Goal: Communication & Community: Answer question/provide support

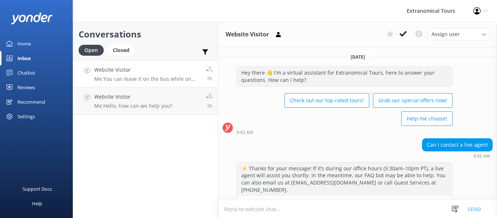
scroll to position [586, 0]
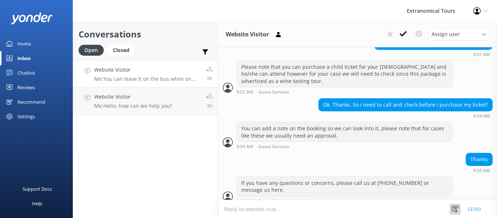
click at [450, 208] on div "Snippets Manage Still Need Further Assistance? Hi, just checking in - do you st…" at bounding box center [469, 209] width 56 height 18
click at [453, 207] on icon at bounding box center [455, 209] width 7 height 7
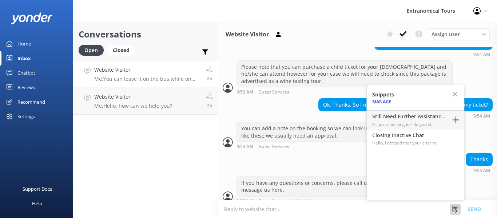
click at [421, 116] on h4 "Still Need Further Assistance?" at bounding box center [408, 116] width 73 height 8
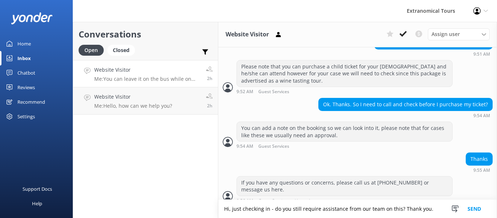
click at [471, 210] on button "Send" at bounding box center [474, 209] width 27 height 18
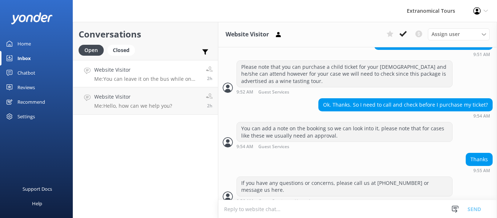
scroll to position [609, 0]
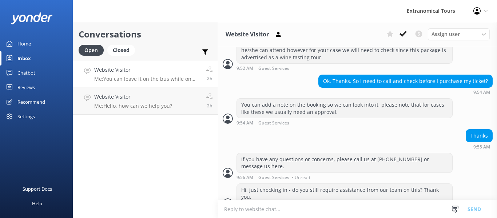
click at [176, 80] on p "Me: You can leave it on the bus while on the tour but please note that you are …" at bounding box center [147, 79] width 106 height 7
click at [174, 102] on link "Website Visitor Me: Hello, how can we help you? 2h" at bounding box center [145, 100] width 145 height 27
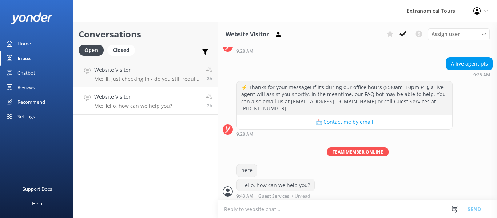
scroll to position [553, 0]
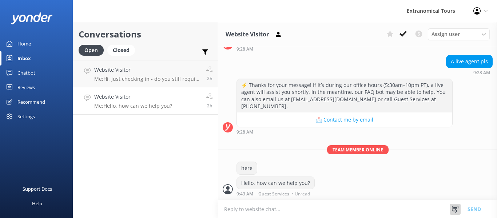
click at [454, 206] on use at bounding box center [455, 209] width 7 height 7
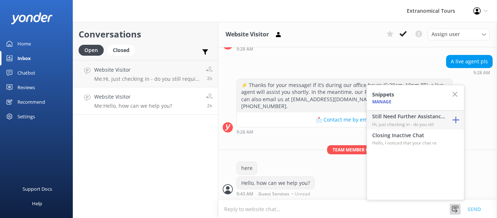
click at [416, 122] on p "Hi, just checking in - do you stil" at bounding box center [408, 124] width 73 height 7
type textarea "Hi, just checking in - do you still require assistance from our team on this? T…"
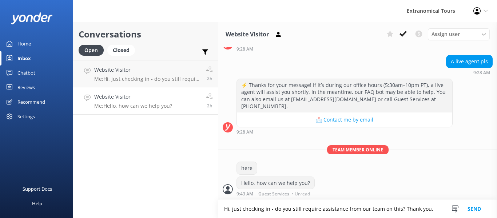
click at [472, 206] on button "Send" at bounding box center [474, 209] width 27 height 18
